Goal: Navigation & Orientation: Find specific page/section

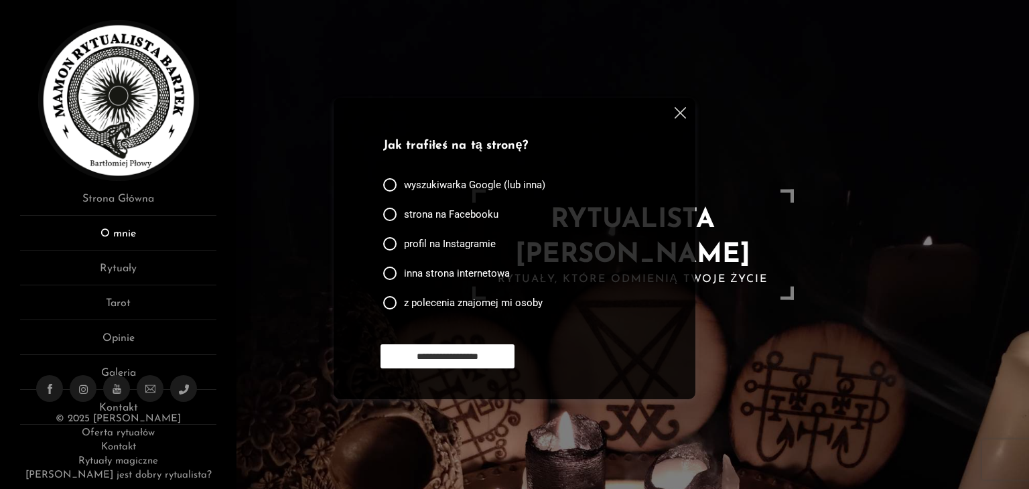
click at [118, 234] on link "O mnie" at bounding box center [118, 238] width 196 height 25
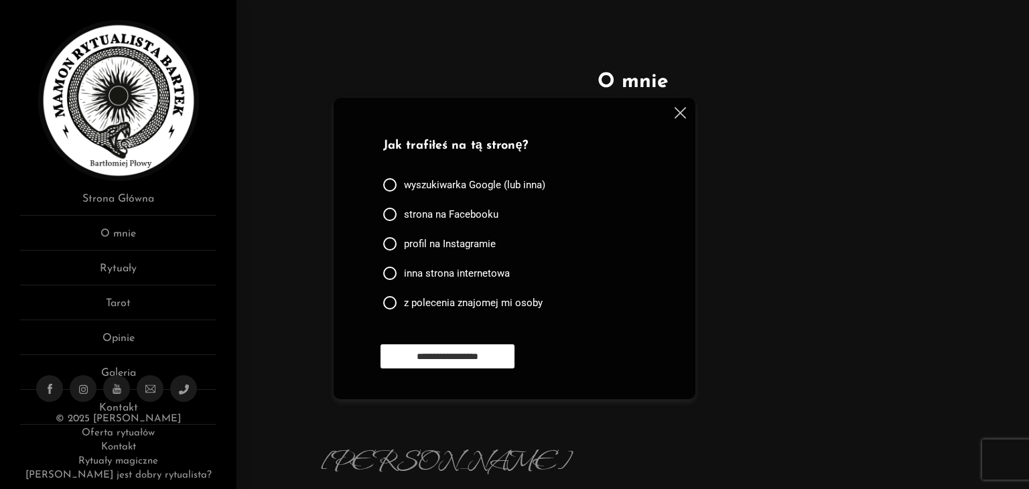
click at [682, 115] on img at bounding box center [679, 112] width 11 height 11
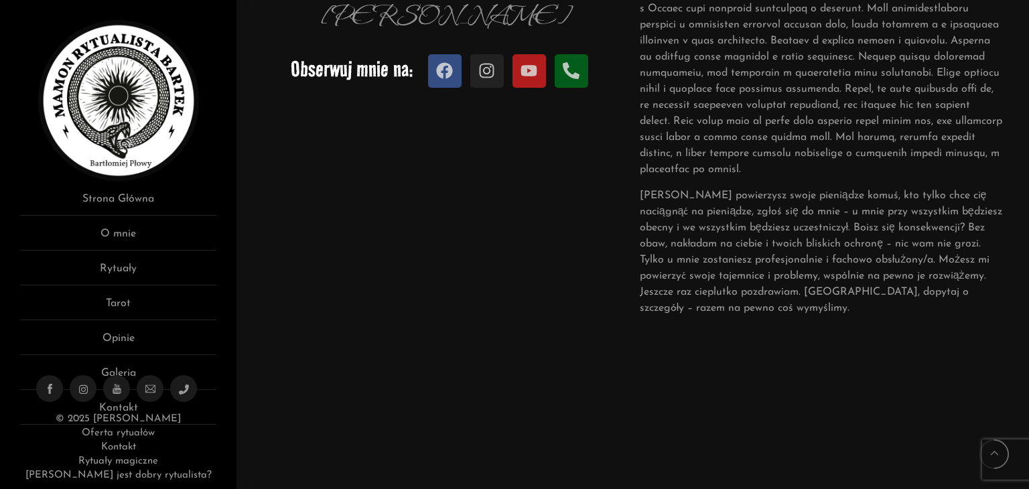
scroll to position [469, 0]
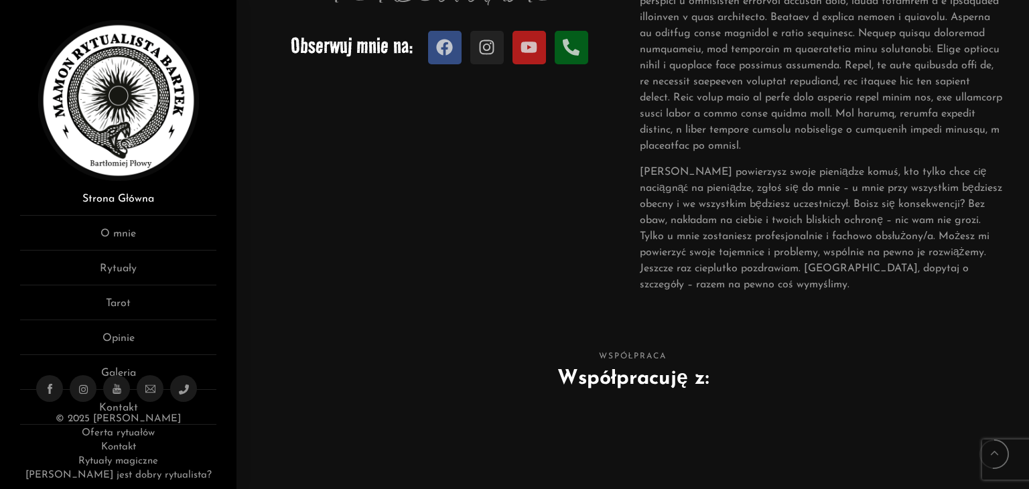
click at [135, 198] on link "Strona Główna" at bounding box center [118, 203] width 196 height 25
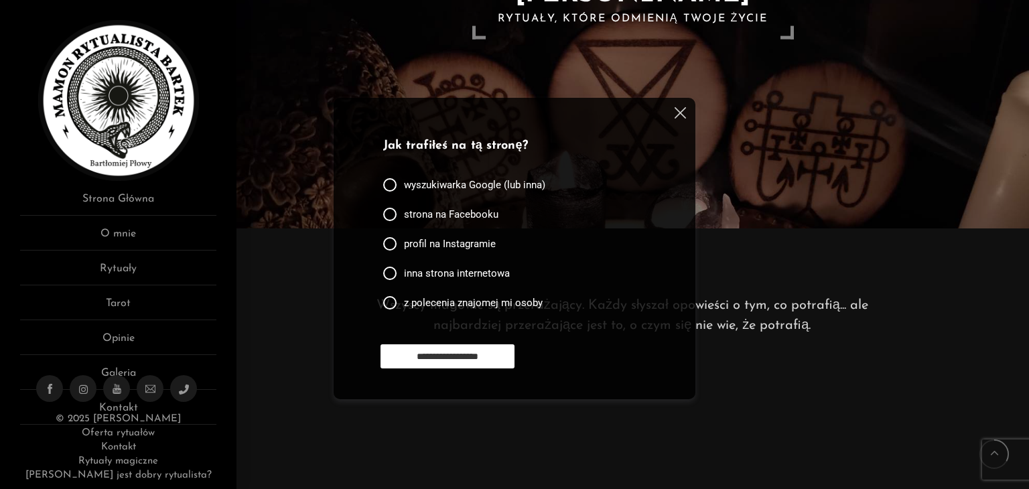
scroll to position [603, 0]
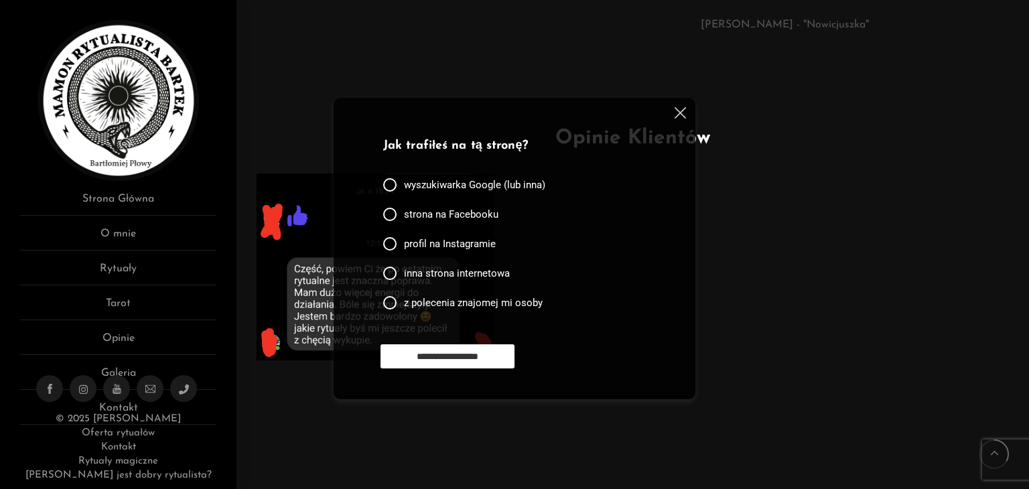
click at [674, 115] on img at bounding box center [679, 112] width 11 height 11
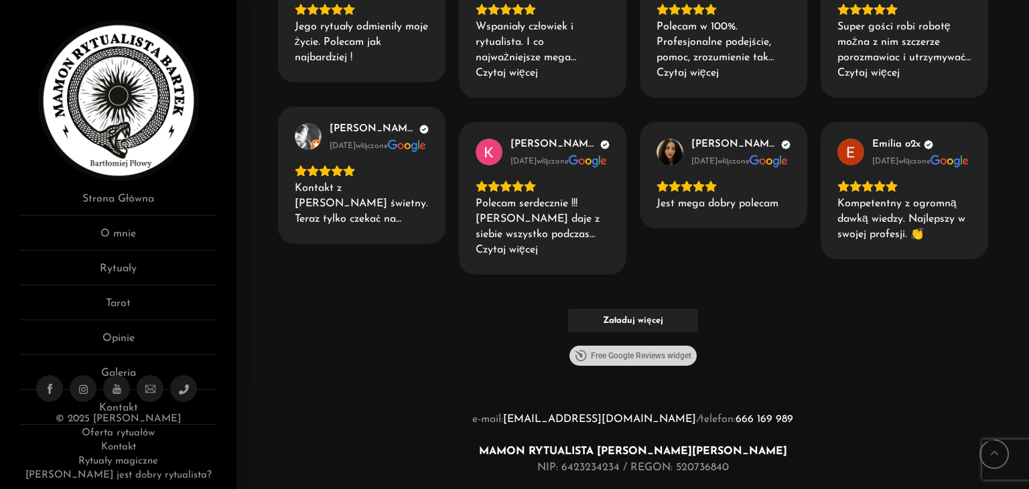
scroll to position [1808, 0]
